Goal: Find specific page/section: Find specific page/section

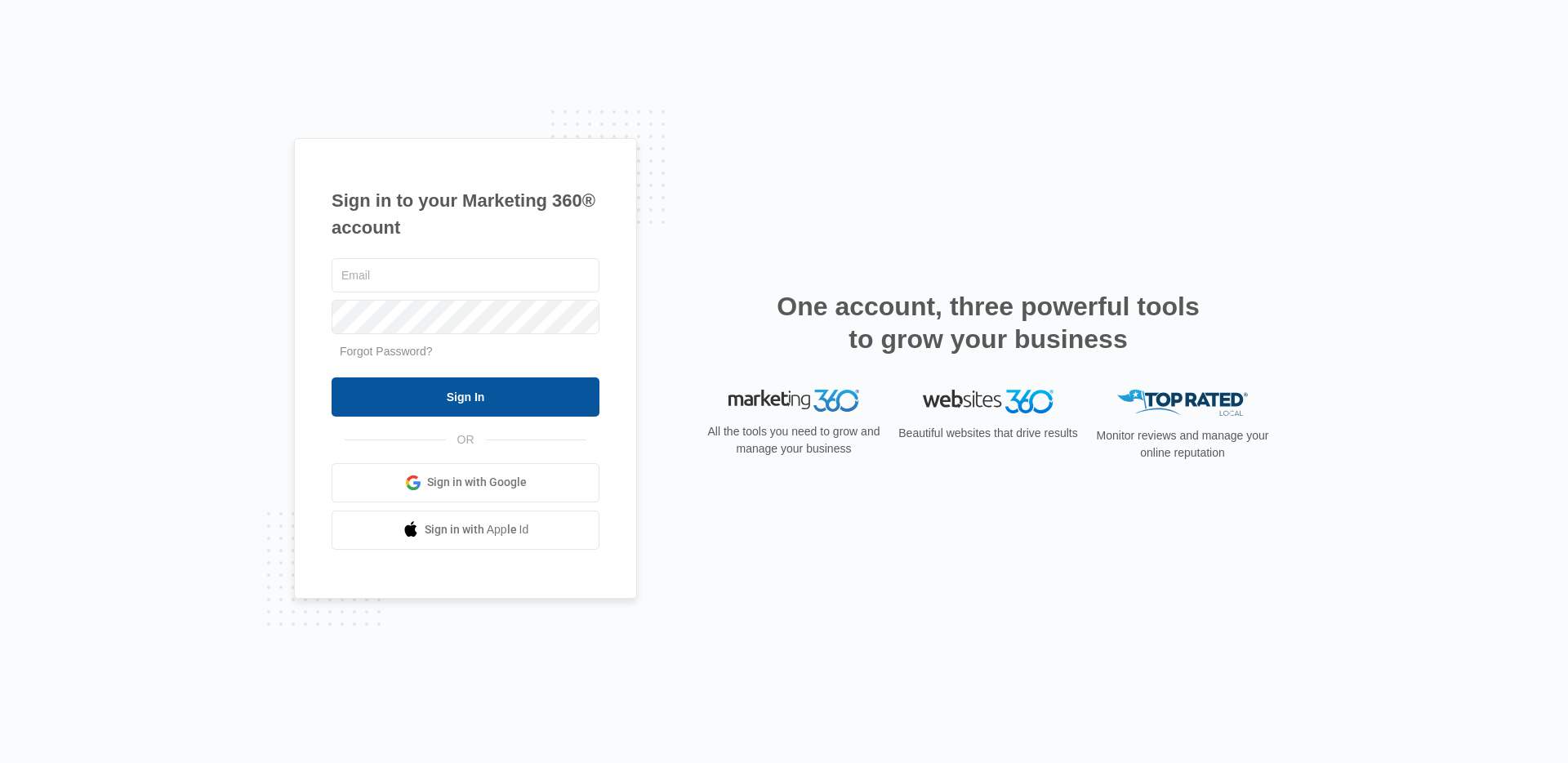
type input "[EMAIL_ADDRESS][PERSON_NAME][DOMAIN_NAME]"
click at [465, 392] on input "Sign In" at bounding box center [466, 396] width 268 height 39
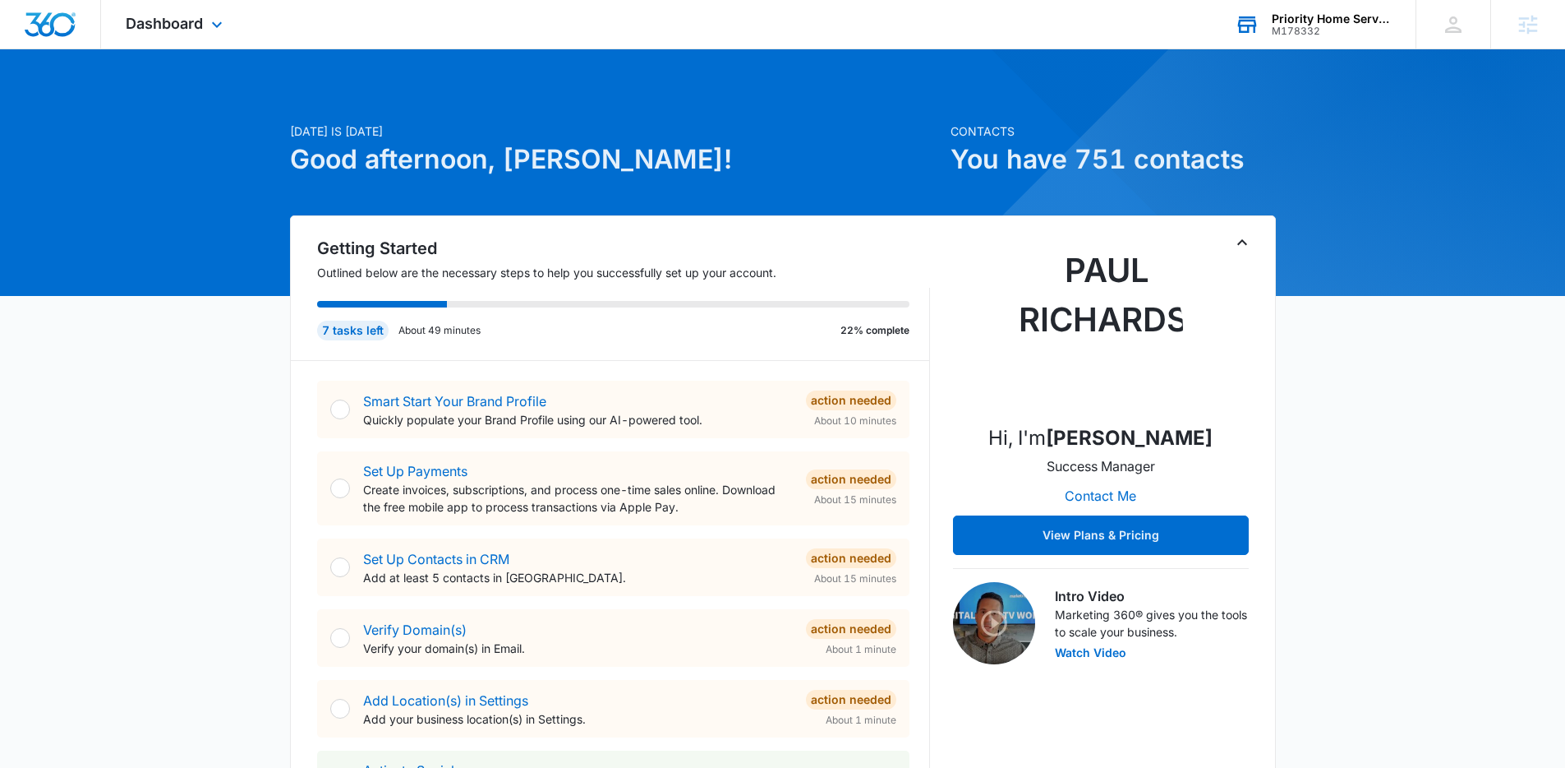
click at [1307, 21] on div "Priority Home Services" at bounding box center [1332, 18] width 120 height 13
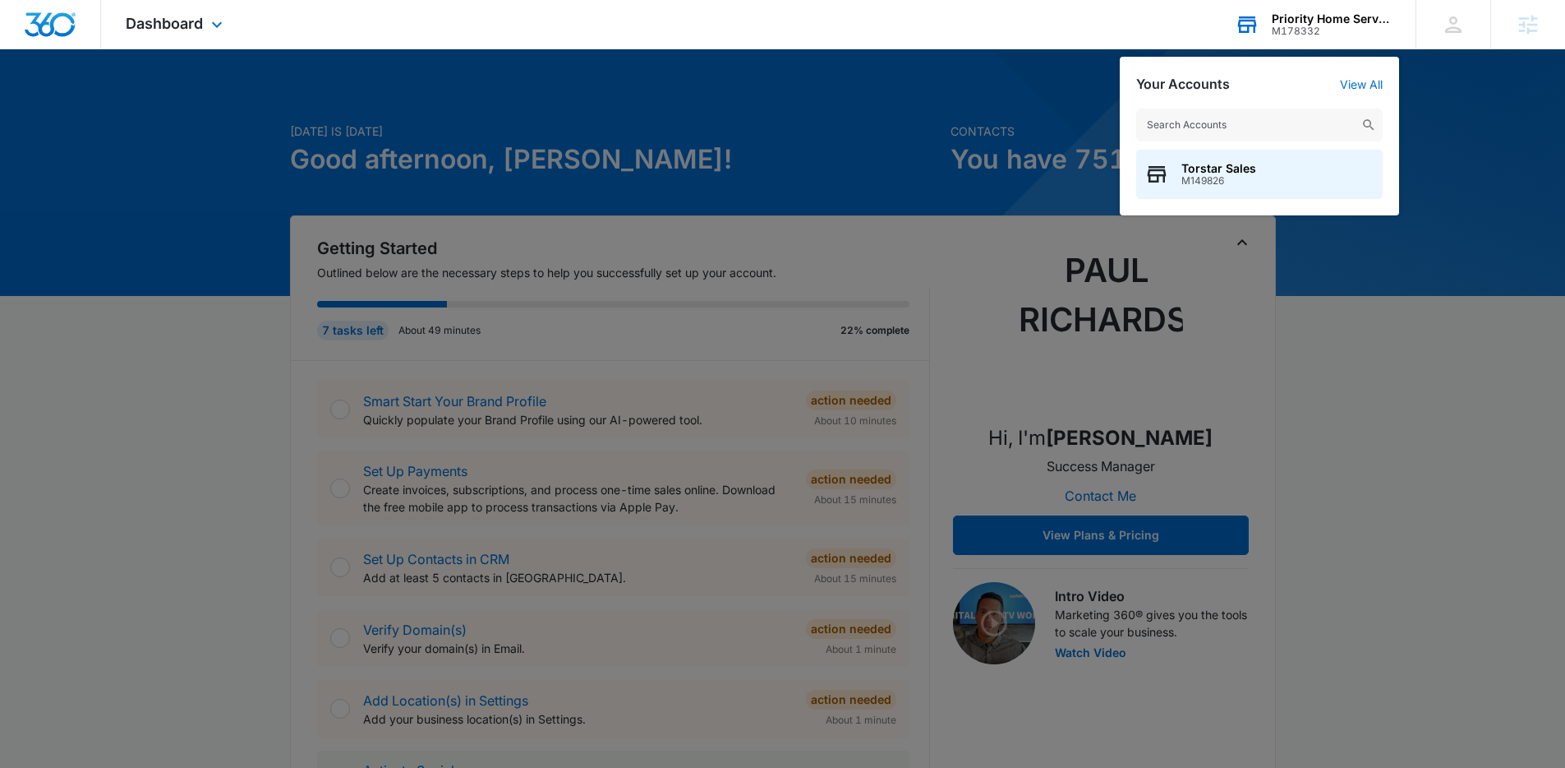
click at [1242, 125] on input "text" at bounding box center [1259, 124] width 247 height 33
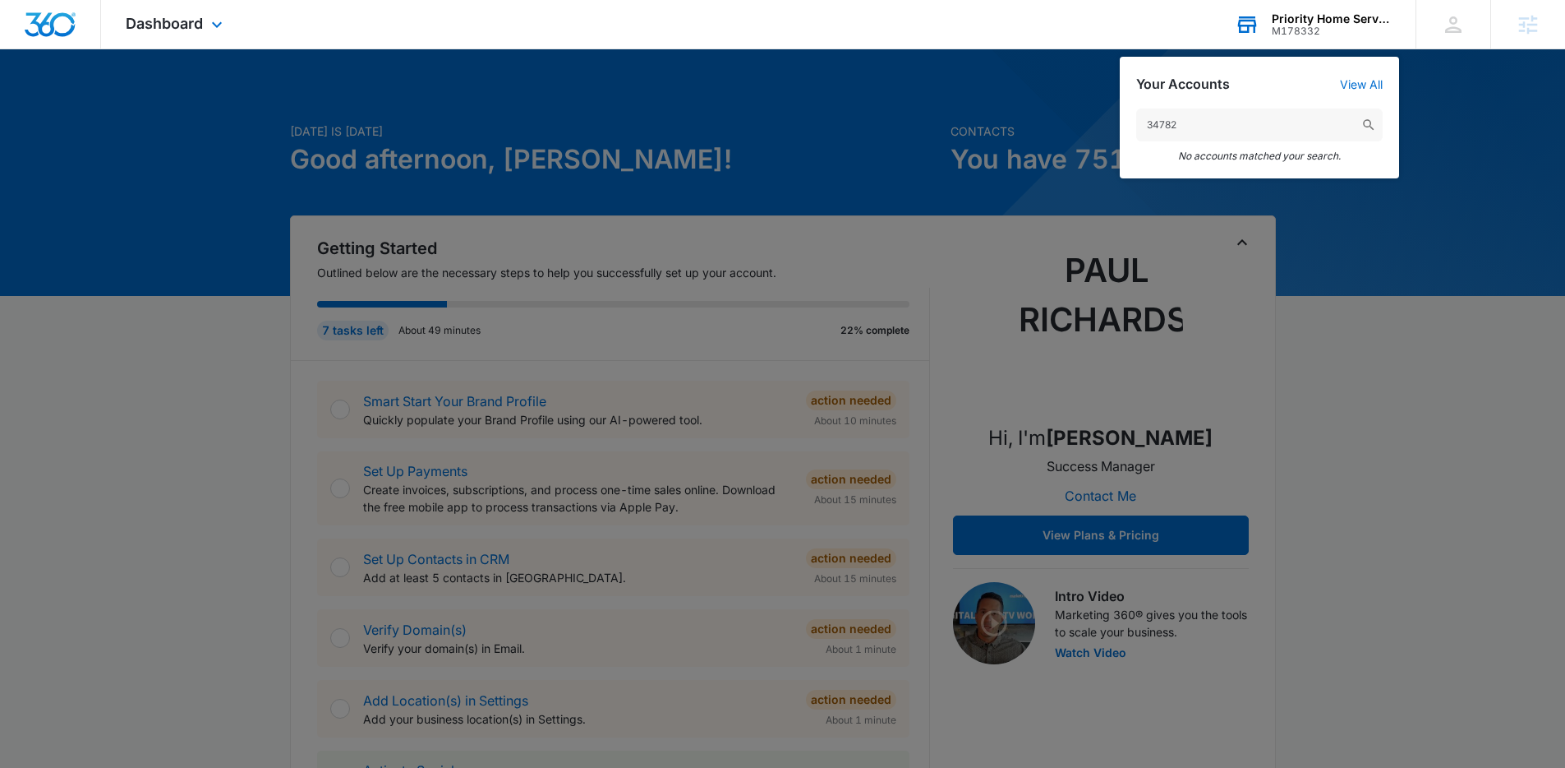
click at [1240, 128] on input "34782" at bounding box center [1259, 124] width 247 height 33
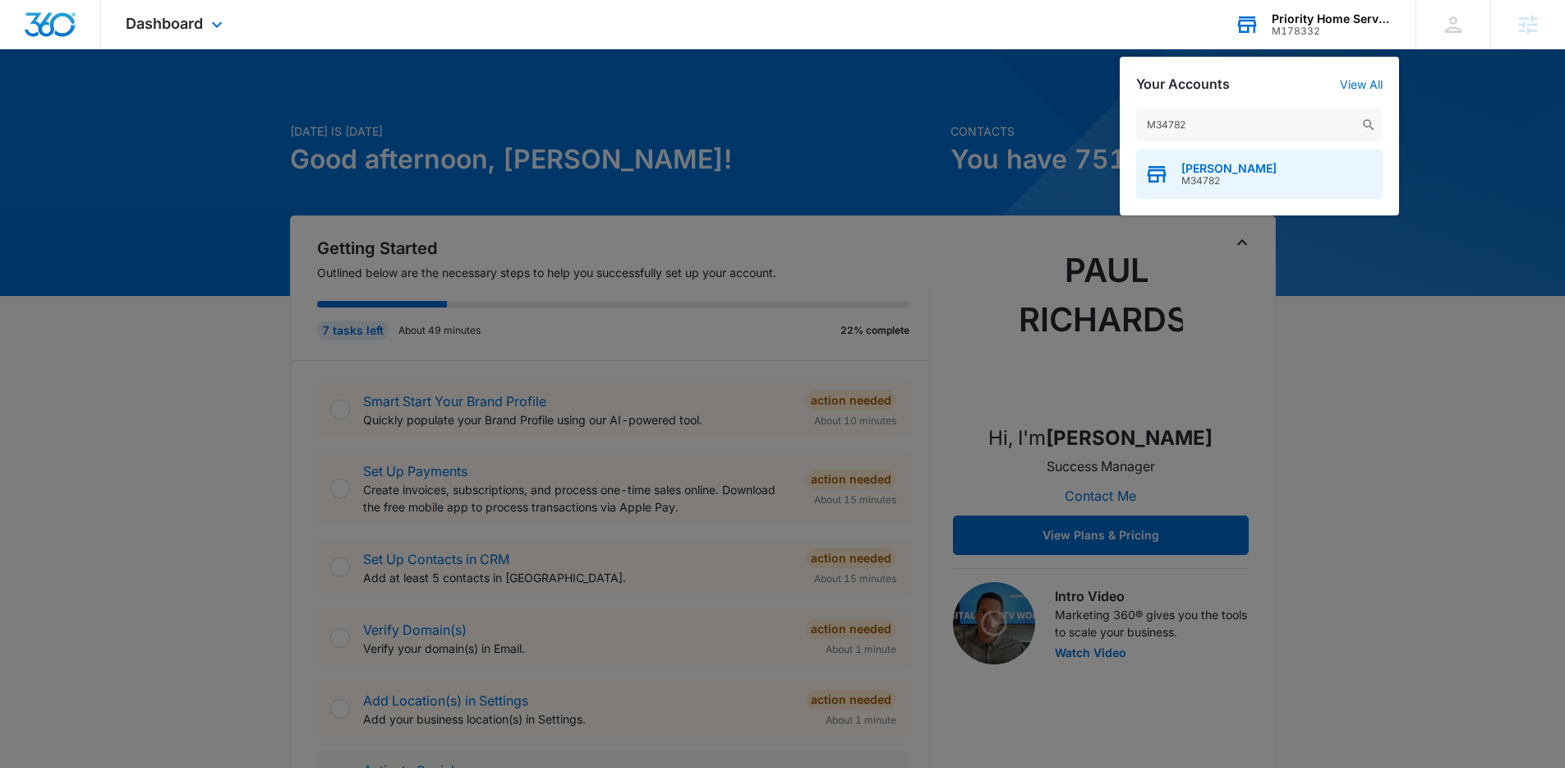
type input "M34782"
click at [1231, 168] on div "Ericka J. M34782" at bounding box center [1259, 174] width 247 height 49
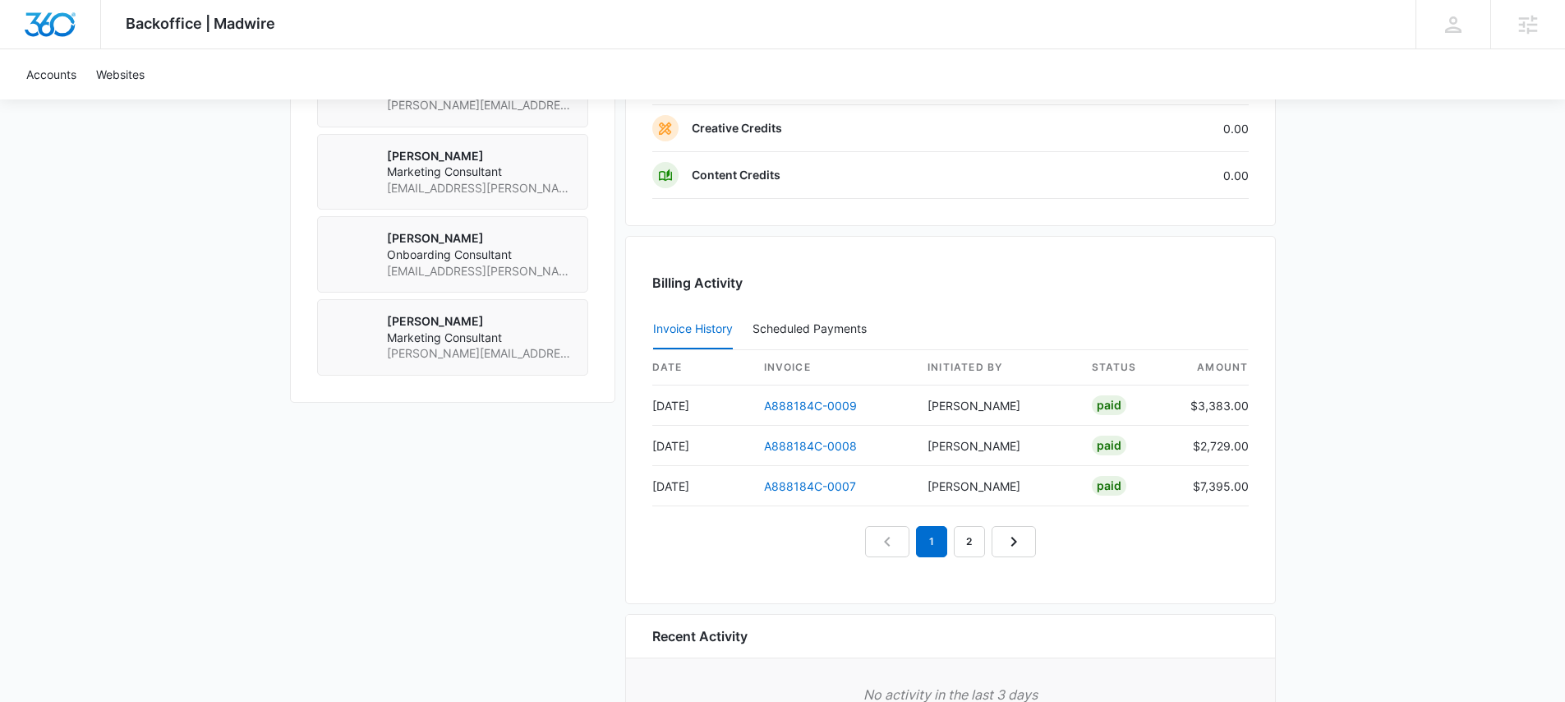
scroll to position [1330, 0]
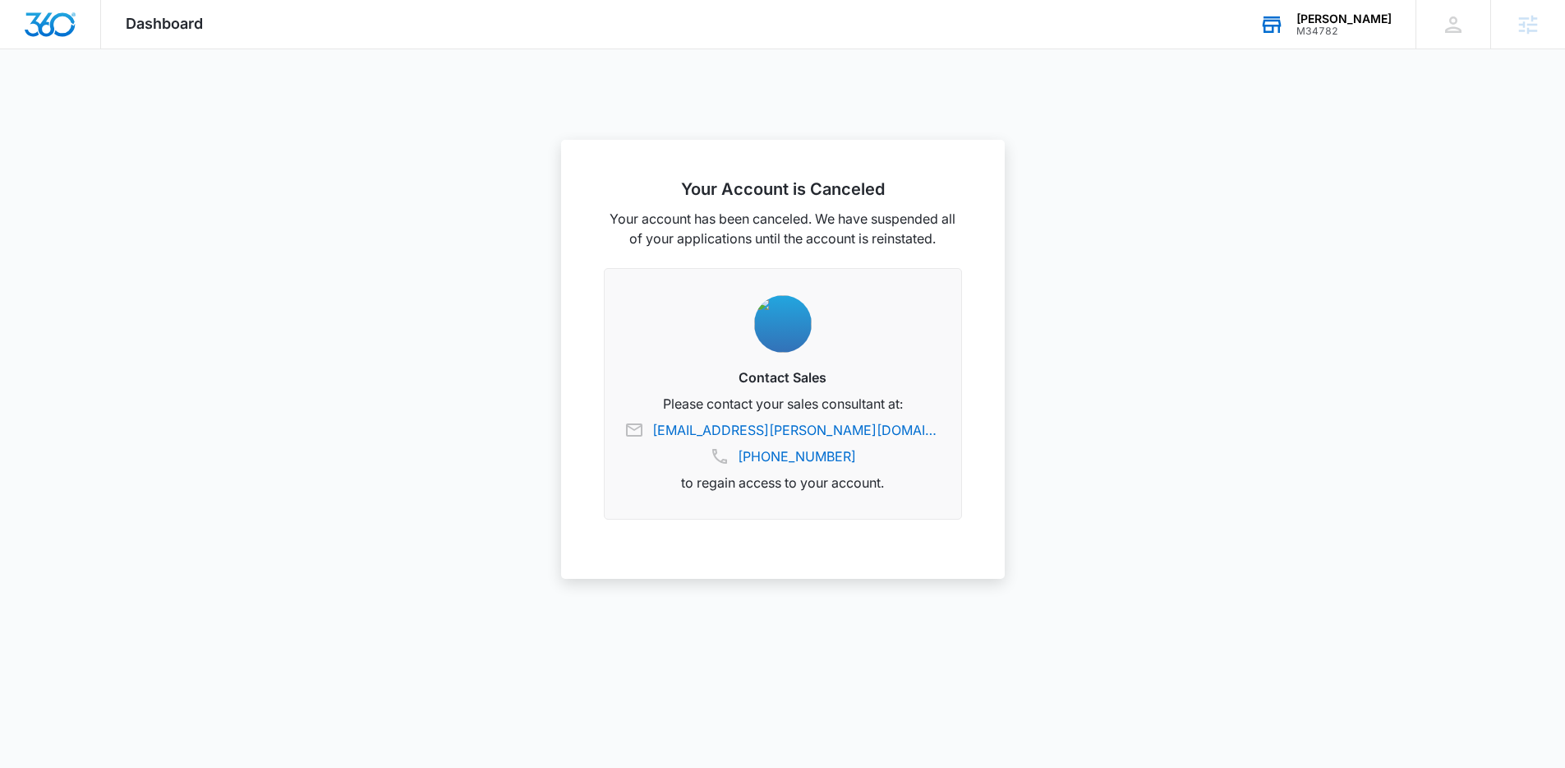
click at [1376, 29] on div "M34782" at bounding box center [1344, 31] width 95 height 12
click at [1242, 126] on input "text" at bounding box center [1259, 124] width 247 height 33
type input "sonoma lav"
click at [1218, 175] on span "M172827" at bounding box center [1233, 181] width 103 height 12
